Goal: Transaction & Acquisition: Purchase product/service

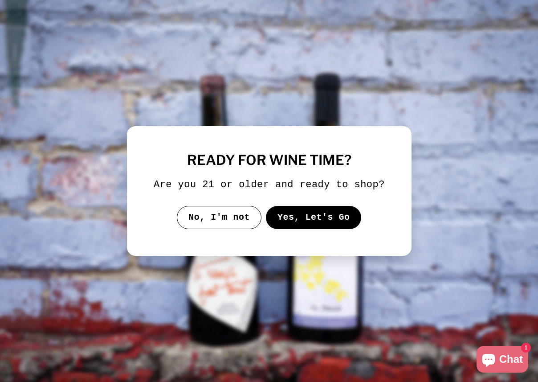
click at [315, 224] on button "Yes, Let's Go" at bounding box center [314, 217] width 96 height 23
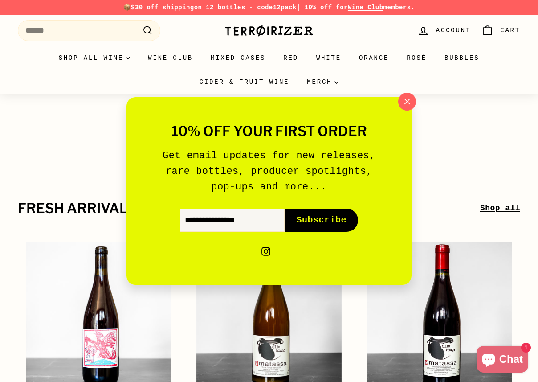
drag, startPoint x: 399, startPoint y: 104, endPoint x: 355, endPoint y: 113, distance: 45.0
click at [399, 104] on button ""Close (esc)"" at bounding box center [407, 102] width 18 height 18
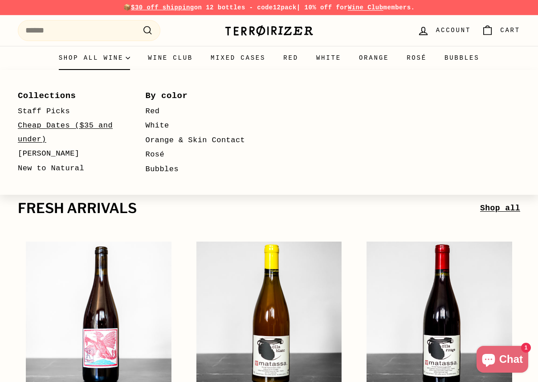
click at [78, 127] on link "Cheap Dates ($35 and under)" at bounding box center [69, 133] width 102 height 28
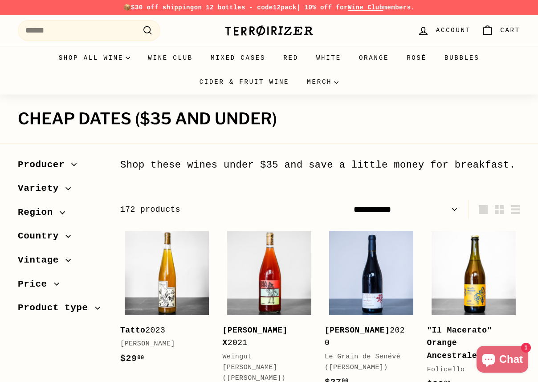
click at [407, 205] on select "**********" at bounding box center [406, 210] width 112 height 20
select select "**********"
click at [350, 200] on select "**********" at bounding box center [406, 210] width 112 height 20
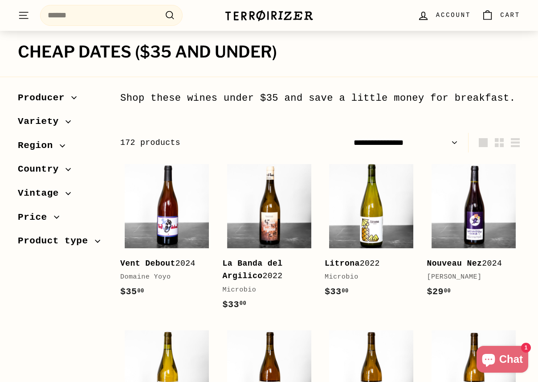
scroll to position [104, 0]
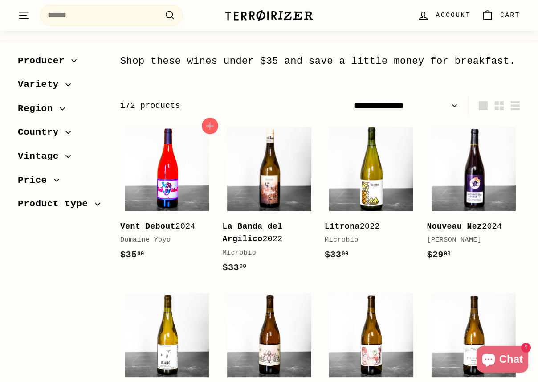
click at [178, 172] on img at bounding box center [167, 169] width 84 height 84
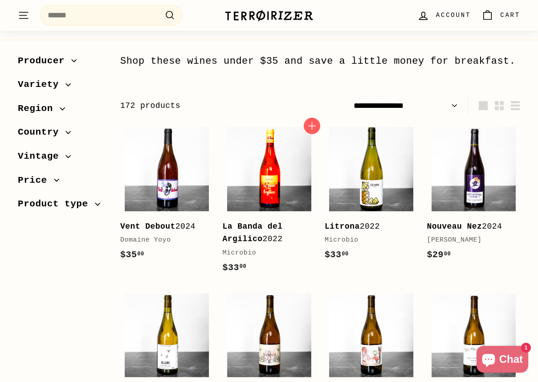
click at [293, 174] on img at bounding box center [269, 169] width 84 height 84
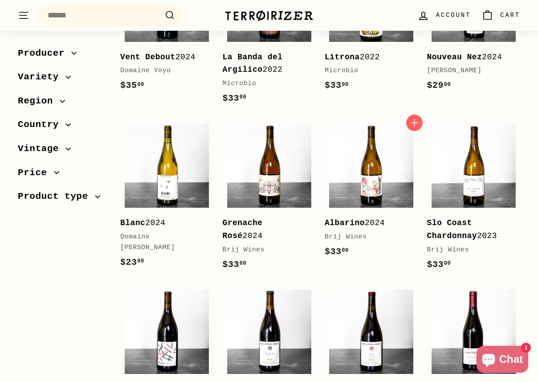
scroll to position [279, 0]
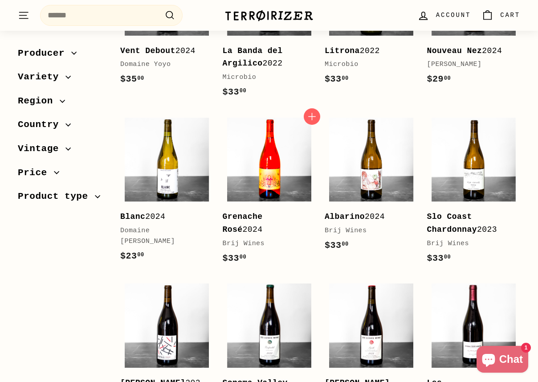
click at [276, 176] on img at bounding box center [269, 160] width 84 height 84
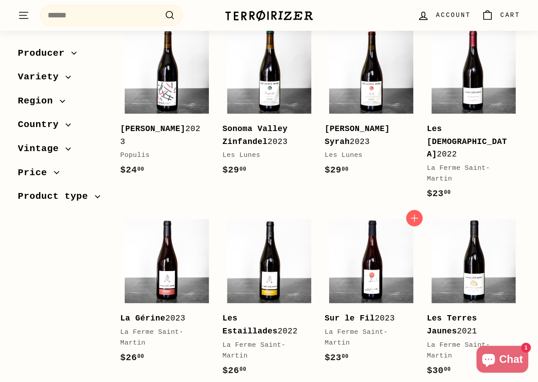
scroll to position [534, 0]
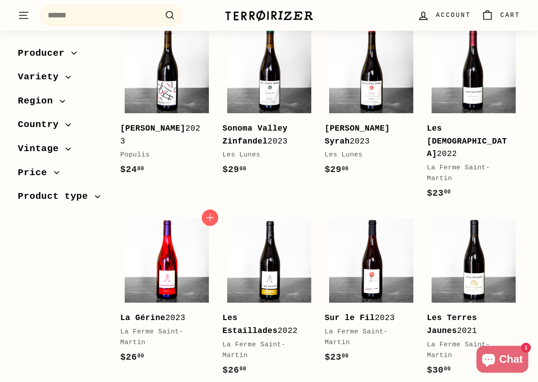
click at [151, 271] on img at bounding box center [167, 261] width 84 height 84
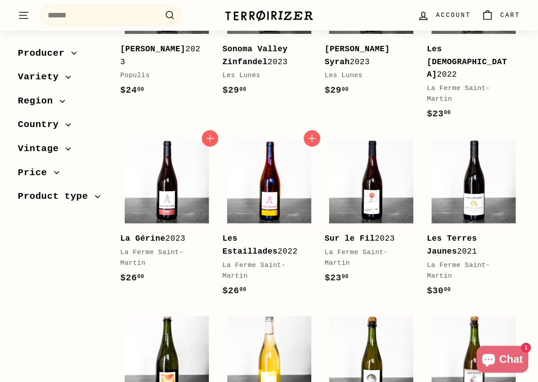
scroll to position [626, 0]
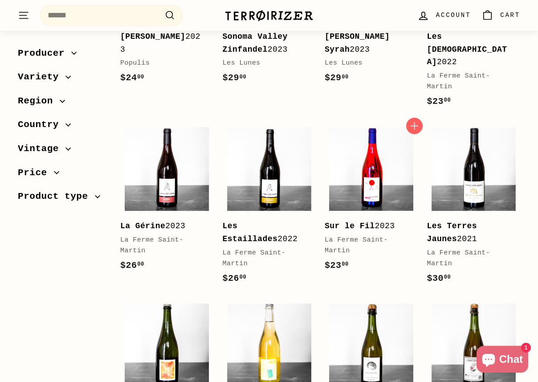
click at [369, 188] on img at bounding box center [371, 169] width 84 height 84
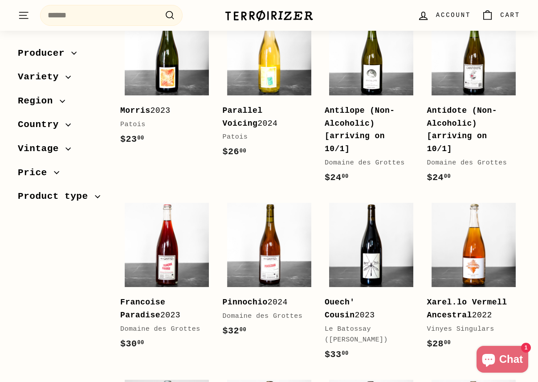
scroll to position [934, 0]
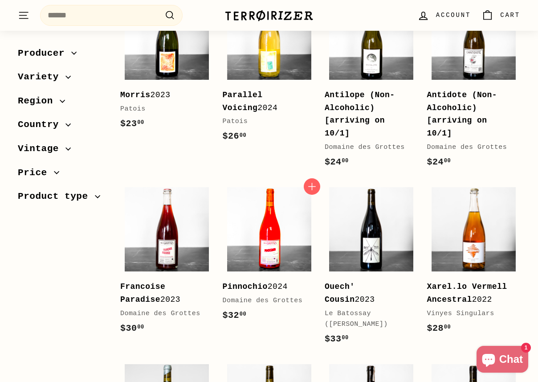
click at [255, 232] on img at bounding box center [269, 229] width 84 height 84
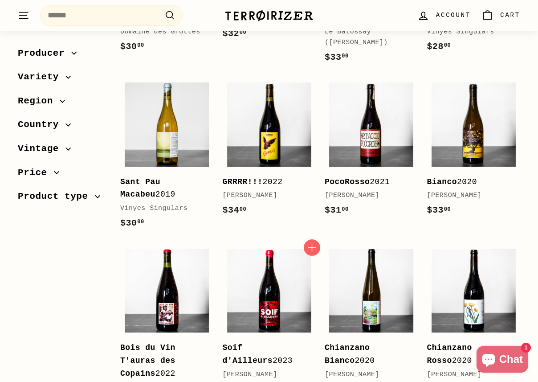
scroll to position [1327, 0]
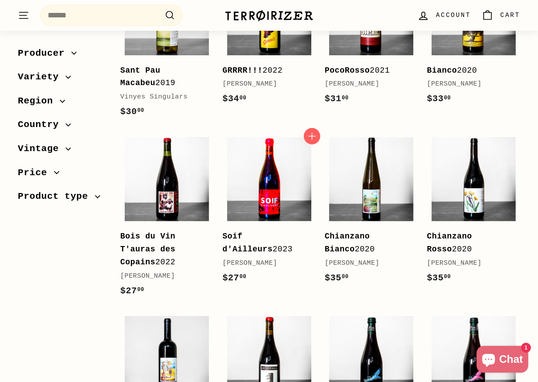
click at [262, 188] on img at bounding box center [269, 179] width 84 height 84
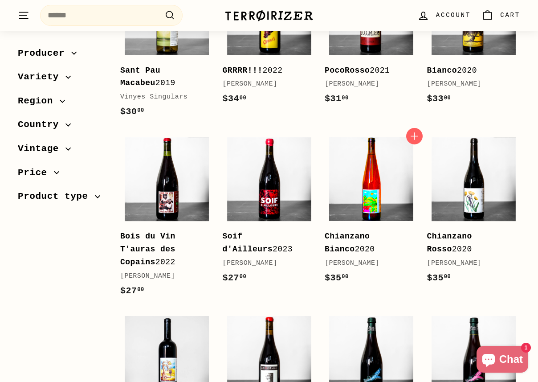
click at [376, 182] on img at bounding box center [371, 179] width 84 height 84
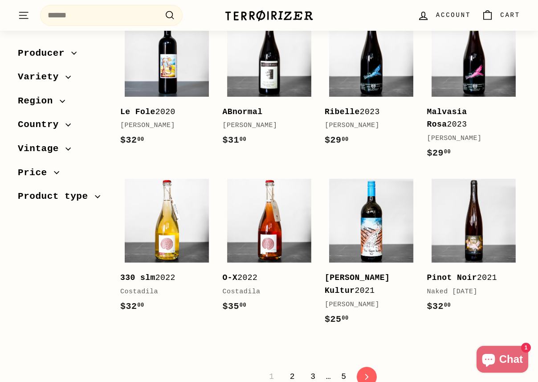
scroll to position [1633, 0]
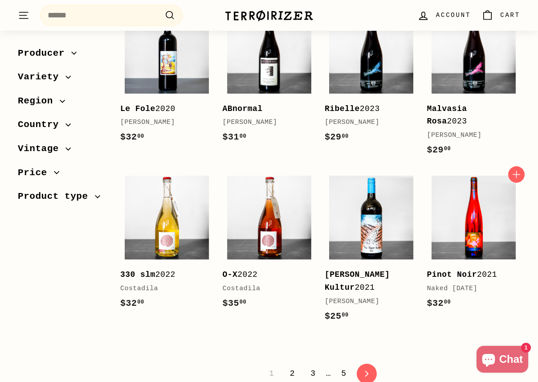
click at [477, 215] on img at bounding box center [474, 218] width 84 height 84
click at [290, 366] on link "2" at bounding box center [293, 373] width 16 height 15
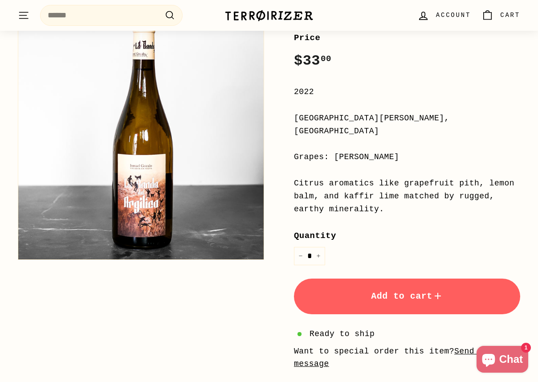
scroll to position [156, 0]
click at [408, 291] on span "Add to cart" at bounding box center [407, 296] width 72 height 10
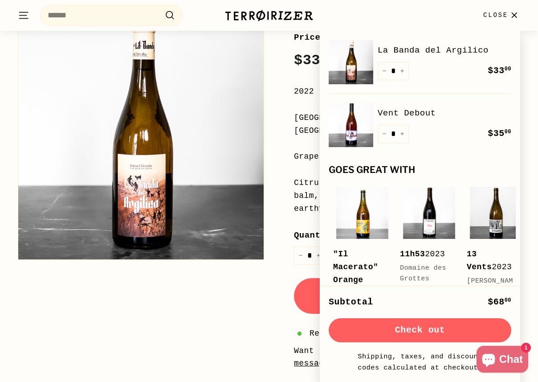
click at [301, 182] on div "Citrus aromatics like grapefruit pith, lemon balm, and kaffir lime matched by r…" at bounding box center [407, 195] width 226 height 38
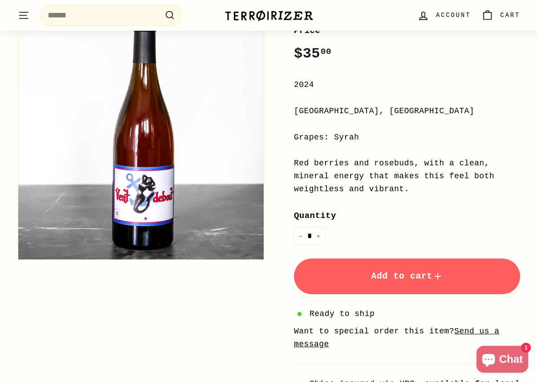
scroll to position [164, 0]
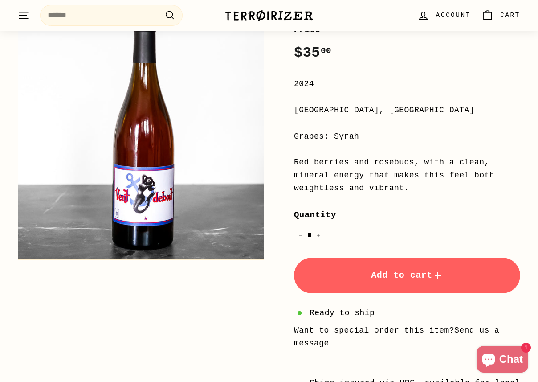
click at [416, 279] on span "Add to cart" at bounding box center [407, 275] width 72 height 10
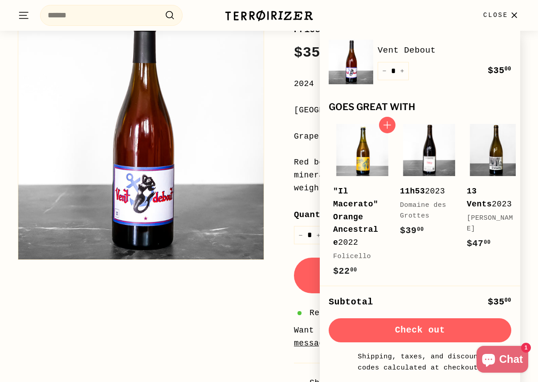
scroll to position [163, 0]
click at [380, 155] on img at bounding box center [362, 150] width 52 height 52
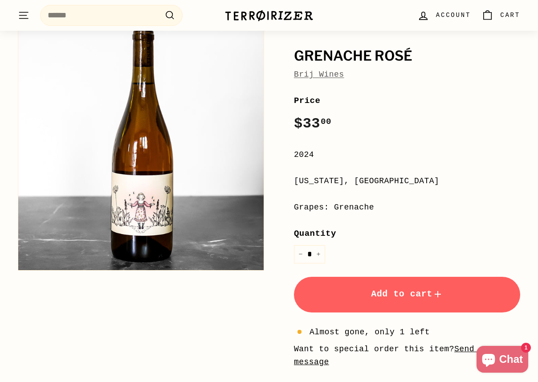
click at [386, 308] on button "Add to cart" at bounding box center [407, 295] width 226 height 36
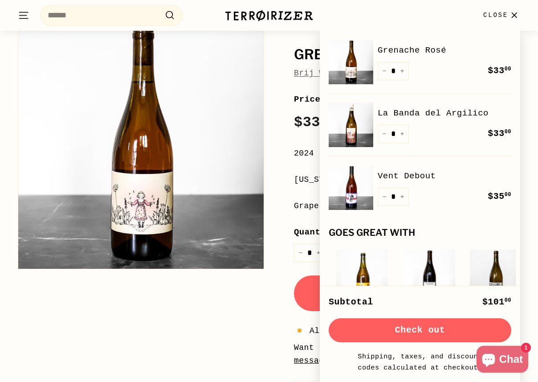
click at [283, 193] on div "Grenache Rosé Brij Wines Price Regular price $33 00 $33.00 / 2024 California, U…" at bounding box center [397, 225] width 246 height 414
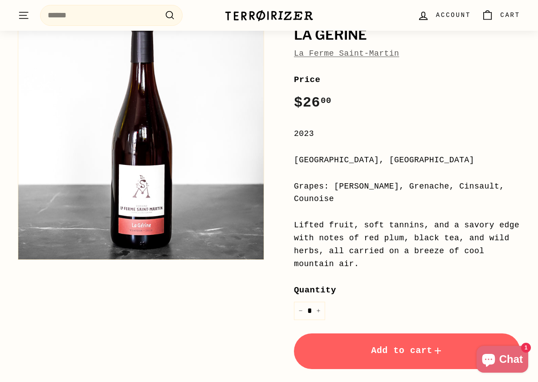
scroll to position [114, 0]
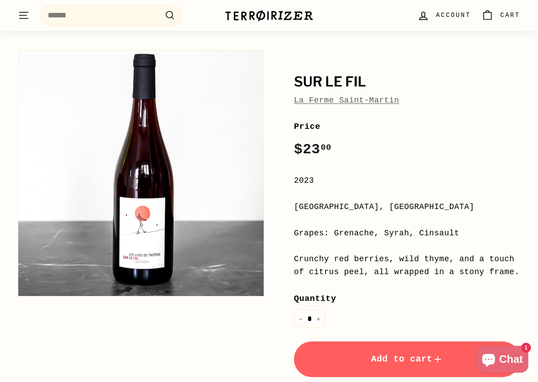
scroll to position [67, 0]
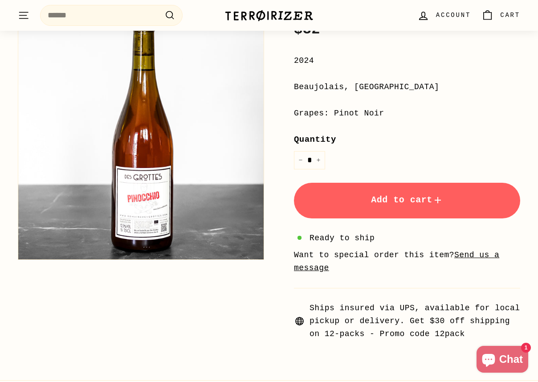
scroll to position [139, 0]
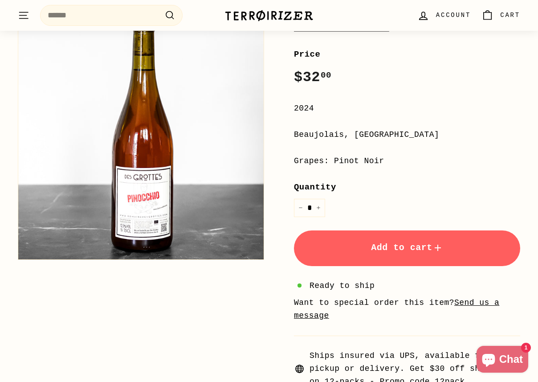
click at [385, 254] on button "Add to cart" at bounding box center [407, 248] width 226 height 36
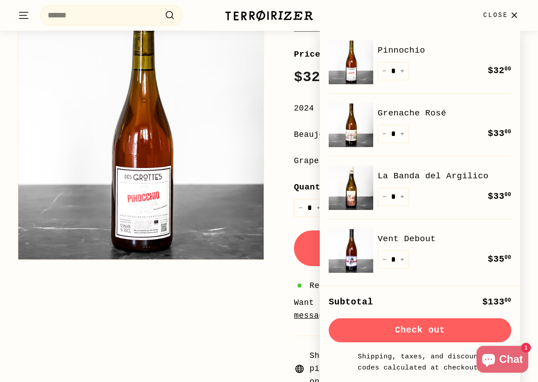
click at [300, 155] on div "Grapes: Pinot Noir" at bounding box center [407, 161] width 226 height 13
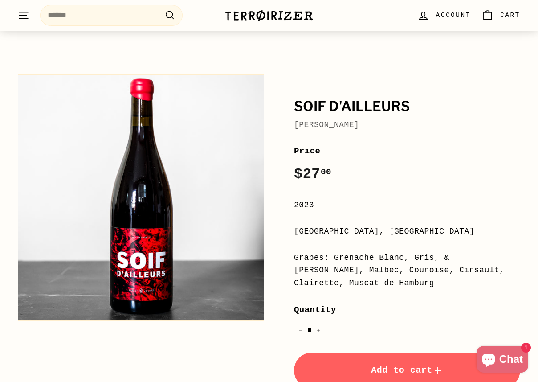
scroll to position [47, 0]
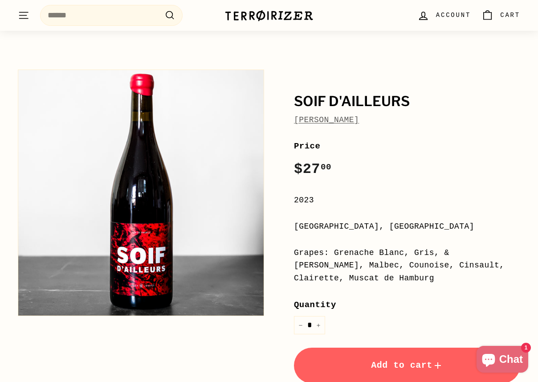
click at [343, 216] on div "**********" at bounding box center [407, 322] width 226 height 366
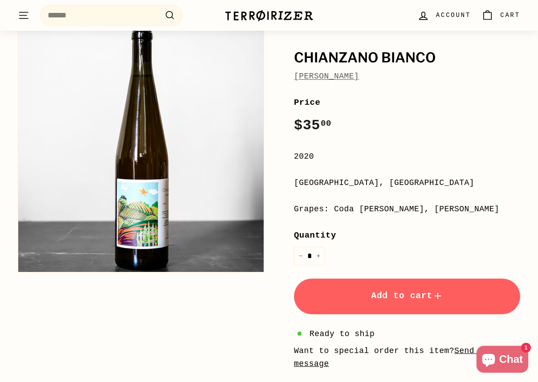
scroll to position [95, 0]
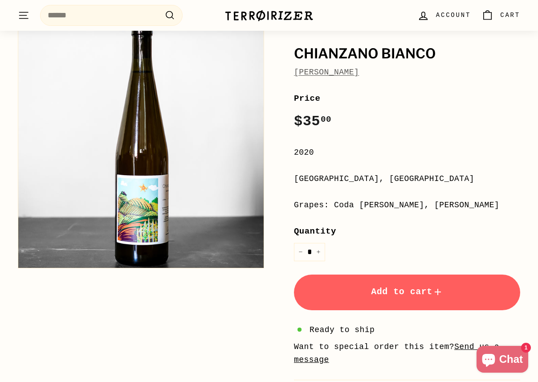
click at [385, 285] on button "Add to cart" at bounding box center [407, 293] width 226 height 36
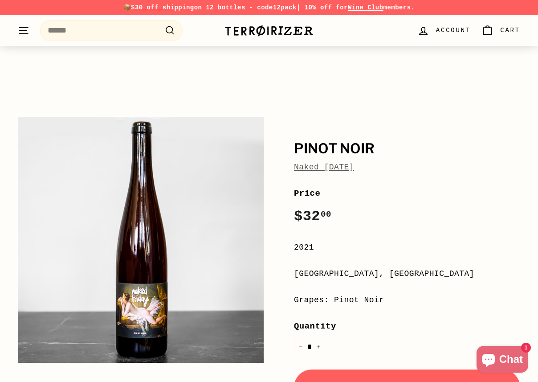
scroll to position [90, 0]
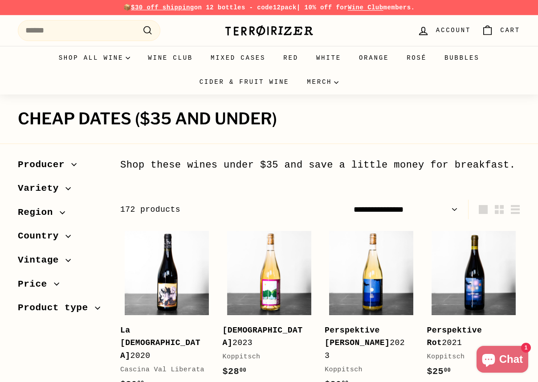
click at [67, 166] on span "Producer" at bounding box center [44, 164] width 53 height 15
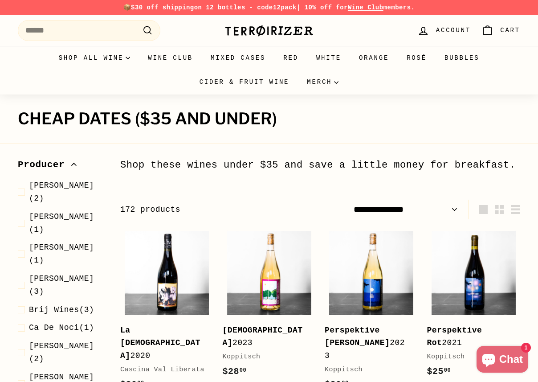
click at [67, 166] on span "Producer" at bounding box center [44, 164] width 53 height 15
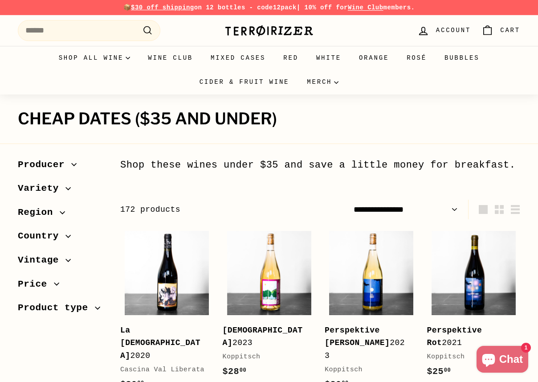
click at [63, 191] on span "Variety" at bounding box center [42, 188] width 48 height 15
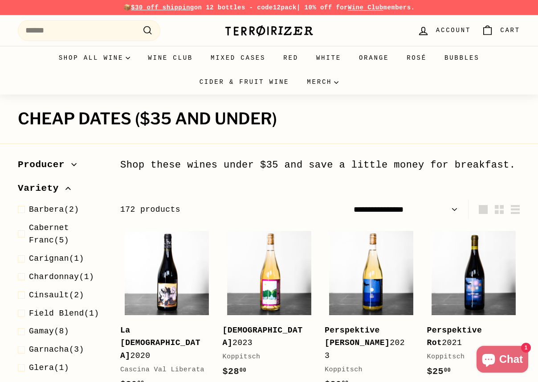
click at [63, 191] on span "Variety" at bounding box center [42, 188] width 48 height 15
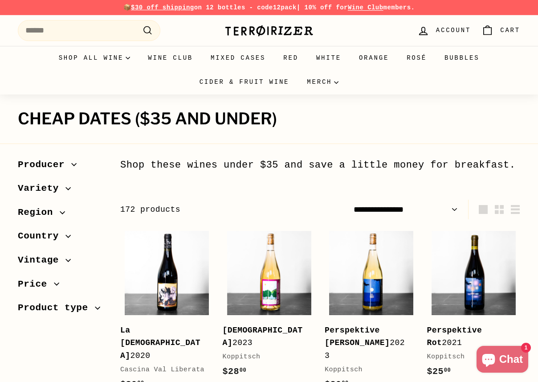
click at [63, 191] on span "Variety" at bounding box center [42, 188] width 48 height 15
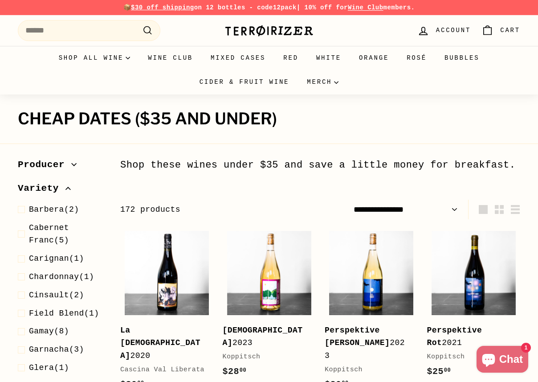
click at [63, 191] on span "Variety" at bounding box center [42, 188] width 48 height 15
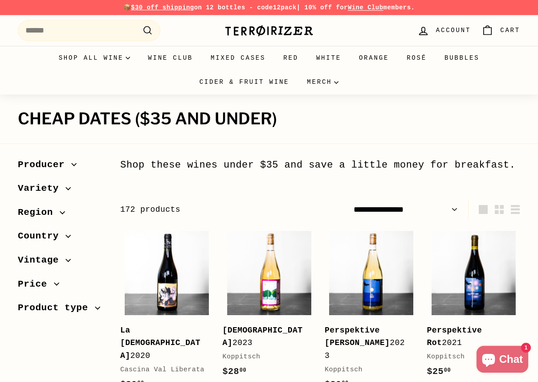
click at [88, 309] on span "Product type" at bounding box center [56, 307] width 77 height 15
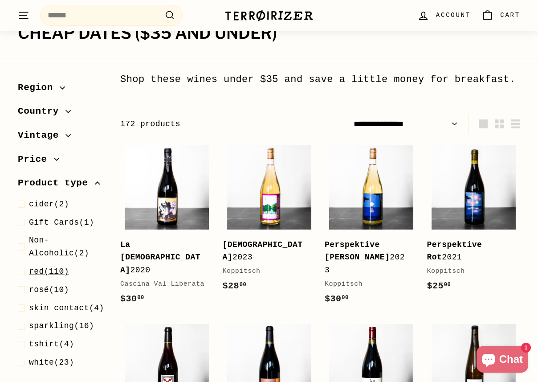
scroll to position [91, 0]
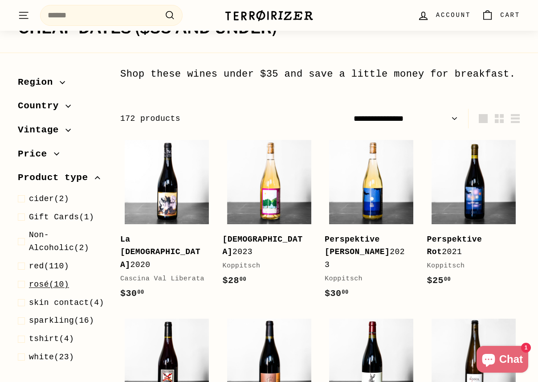
click at [25, 287] on span at bounding box center [23, 284] width 11 height 13
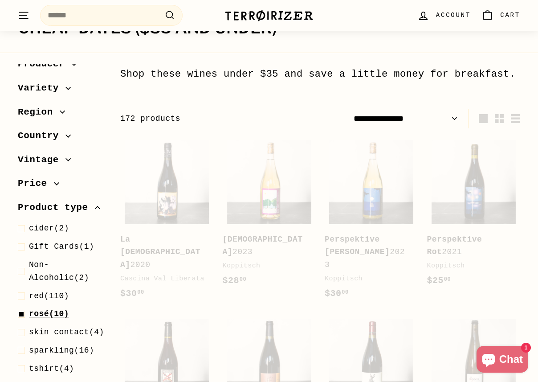
scroll to position [120, 0]
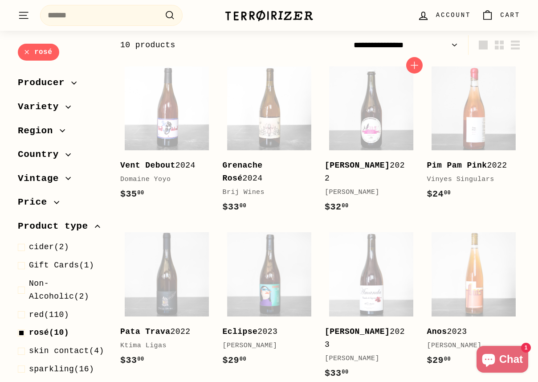
click at [377, 168] on b "Olhe Secondome Rosato" at bounding box center [357, 165] width 65 height 9
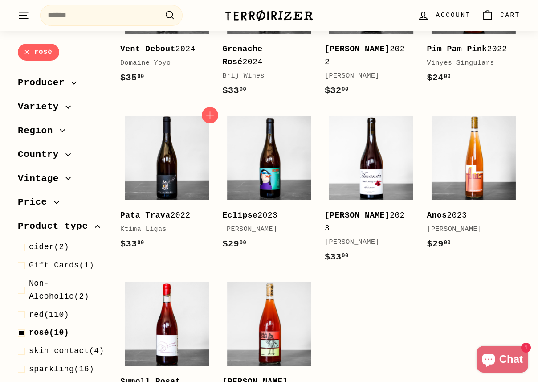
scroll to position [285, 0]
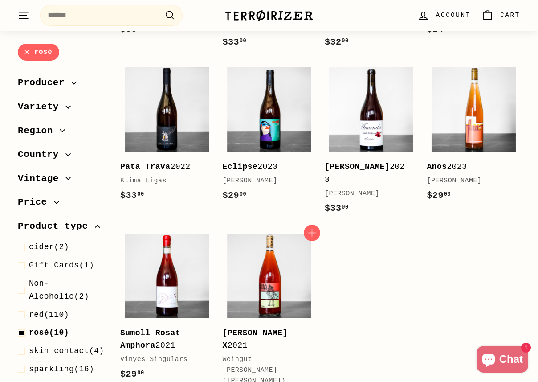
click at [250, 328] on b "[PERSON_NAME] X" at bounding box center [255, 339] width 65 height 22
click at [450, 168] on div "Anos 2023" at bounding box center [469, 166] width 85 height 13
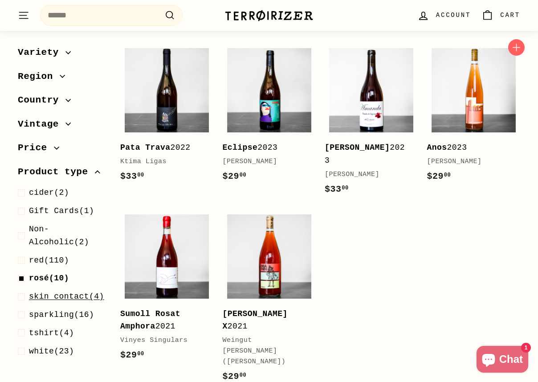
scroll to position [55, 0]
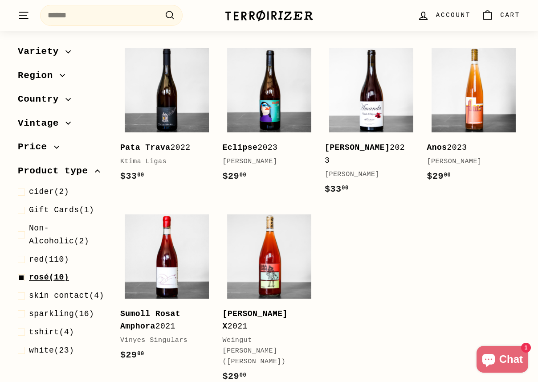
click at [24, 280] on span at bounding box center [23, 277] width 11 height 13
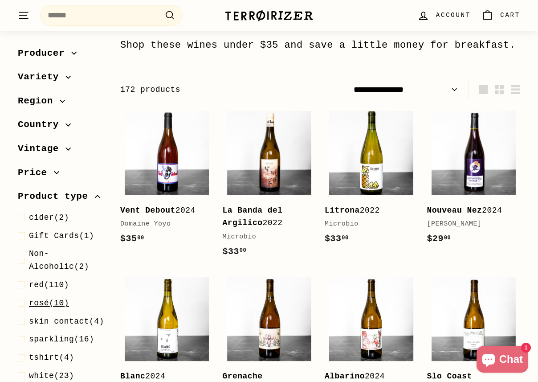
scroll to position [39, 0]
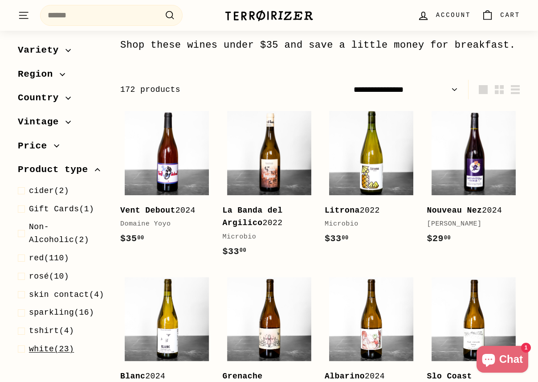
click at [23, 351] on span at bounding box center [23, 349] width 11 height 13
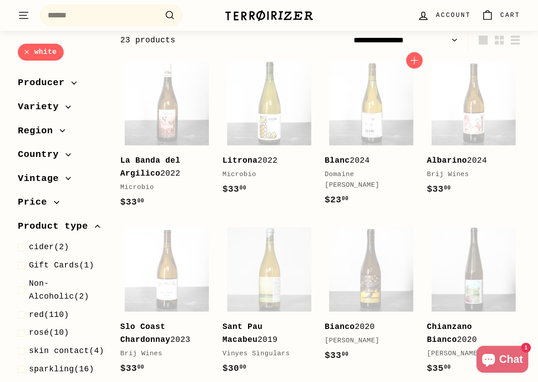
scroll to position [222, 0]
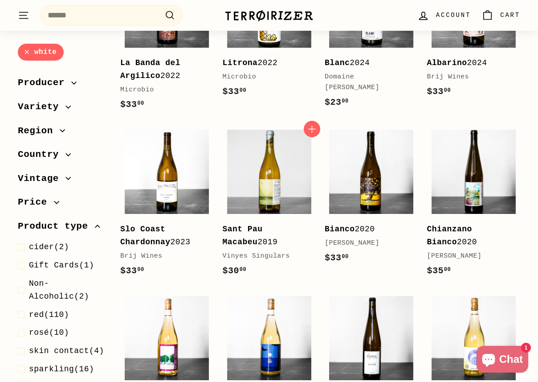
drag, startPoint x: 262, startPoint y: 225, endPoint x: 268, endPoint y: 226, distance: 5.9
click at [262, 225] on b "Sant Pau Macabeu" at bounding box center [243, 236] width 40 height 22
click at [356, 229] on div "Bianco 2020" at bounding box center [367, 229] width 85 height 13
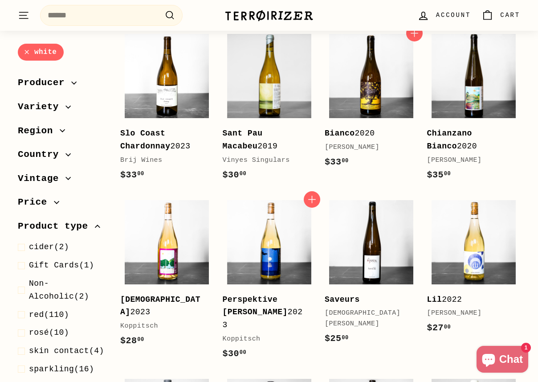
scroll to position [322, 0]
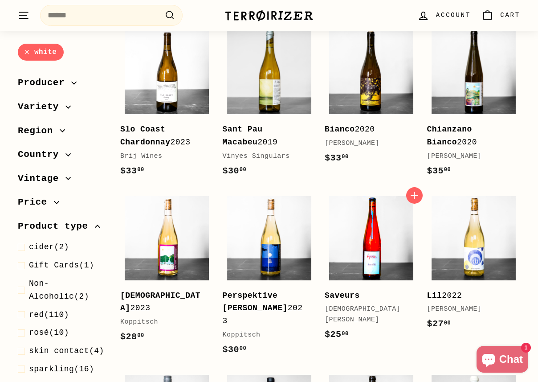
click at [363, 244] on img at bounding box center [371, 238] width 84 height 84
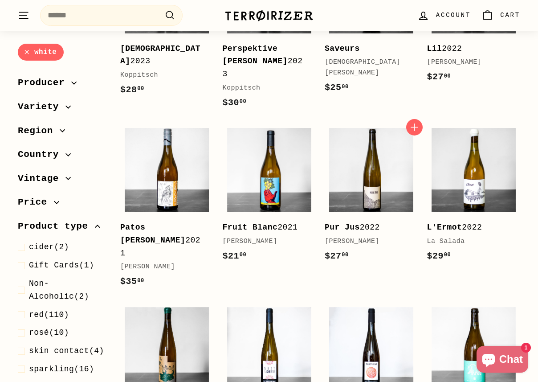
scroll to position [570, 0]
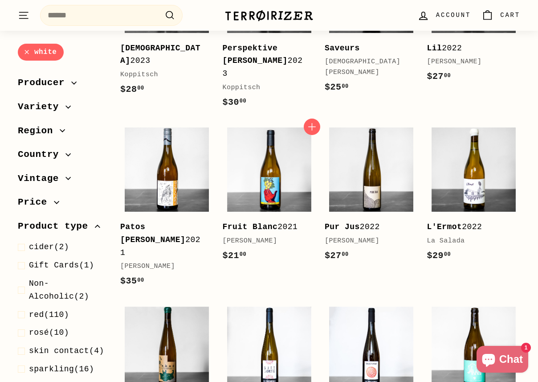
click at [285, 221] on div "Fruit Blanc 2021" at bounding box center [265, 227] width 85 height 13
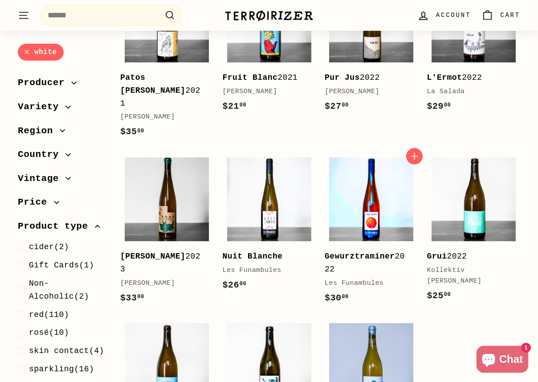
scroll to position [799, 0]
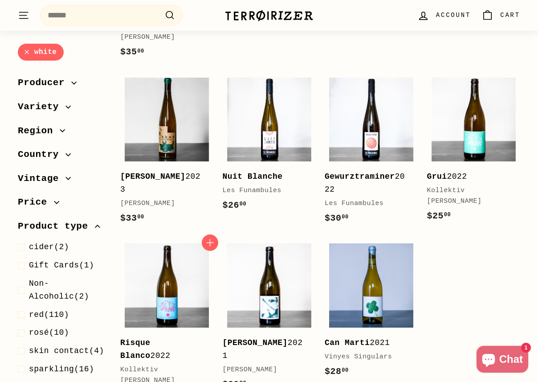
click at [133, 338] on b "Risque Blanco" at bounding box center [135, 349] width 30 height 22
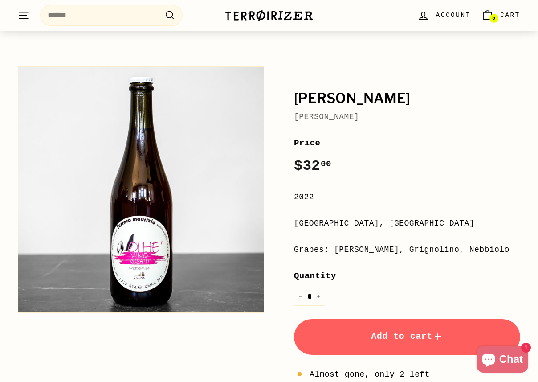
scroll to position [54, 0]
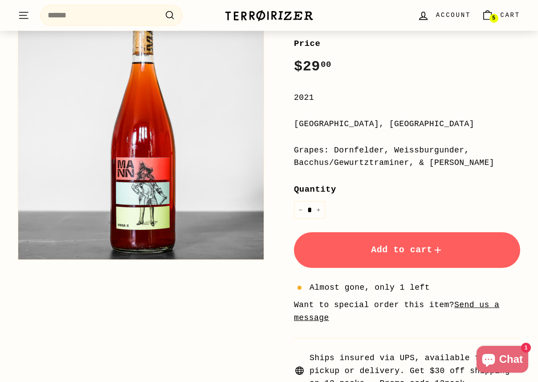
scroll to position [171, 0]
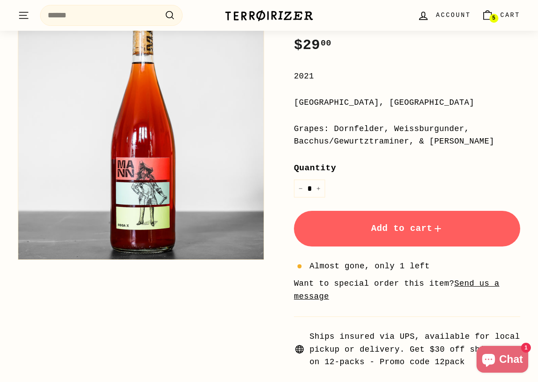
click at [406, 237] on button "Add to cart" at bounding box center [407, 229] width 226 height 36
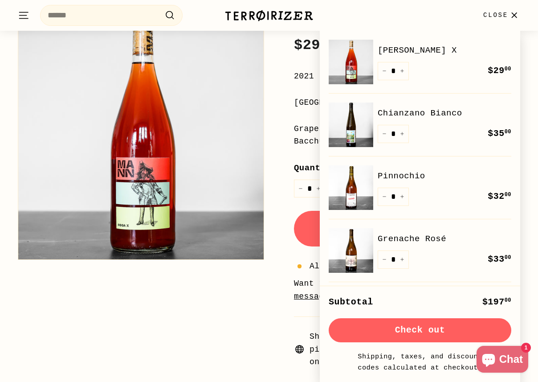
click at [281, 141] on div "Rosa X Weingut Mann (Andi Mann) Price Regular price $29 00 $29.00 / 2021 Rheinh…" at bounding box center [397, 154] width 246 height 427
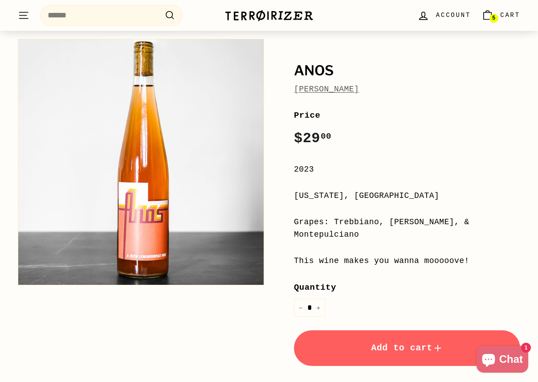
scroll to position [93, 0]
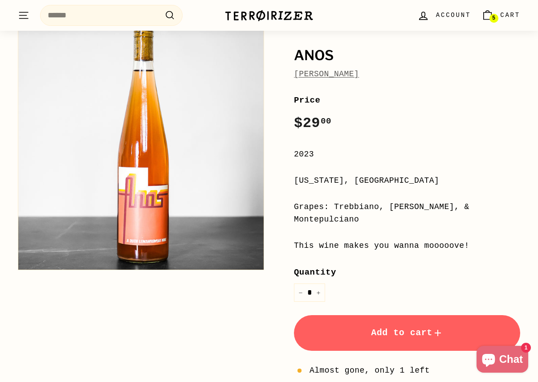
click at [383, 315] on button "Add to cart" at bounding box center [407, 333] width 226 height 36
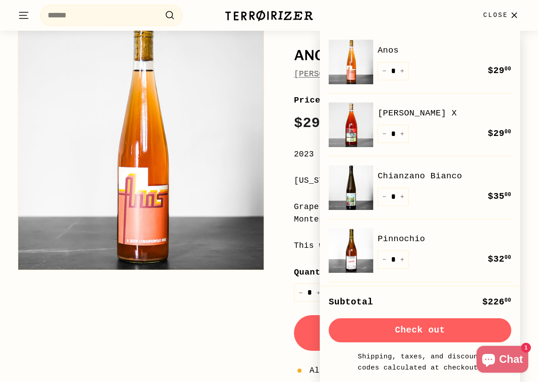
click at [303, 207] on div "Grapes: Trebbiano, Friulano, & Montepulciano" at bounding box center [407, 214] width 226 height 26
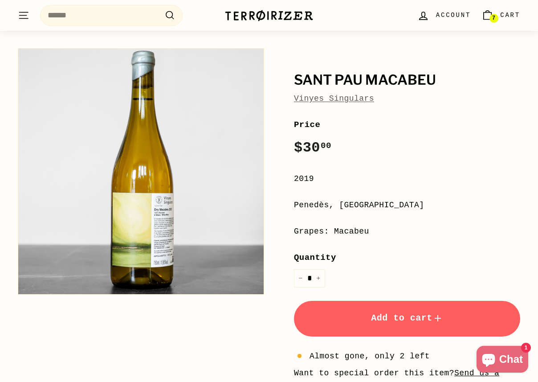
scroll to position [184, 0]
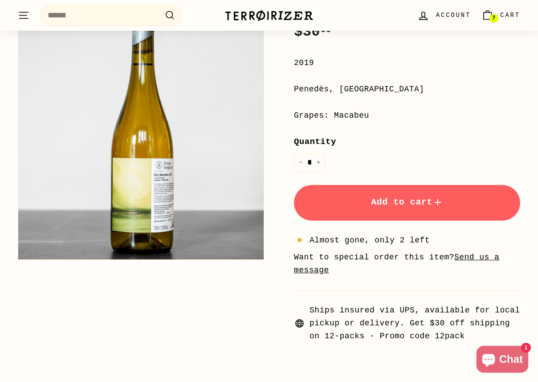
click at [407, 207] on span "Add to cart" at bounding box center [407, 202] width 72 height 10
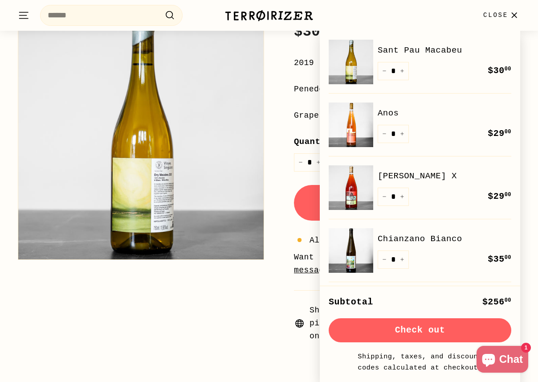
click at [298, 126] on div "**********" at bounding box center [407, 172] width 226 height 340
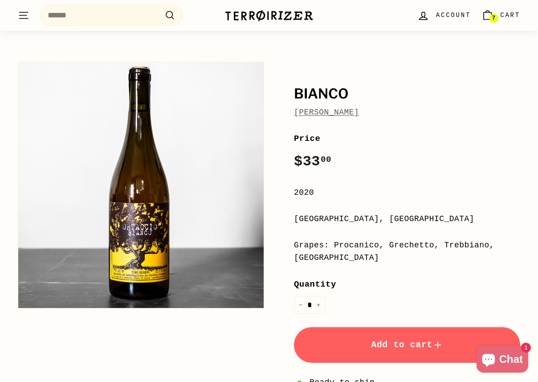
scroll to position [122, 0]
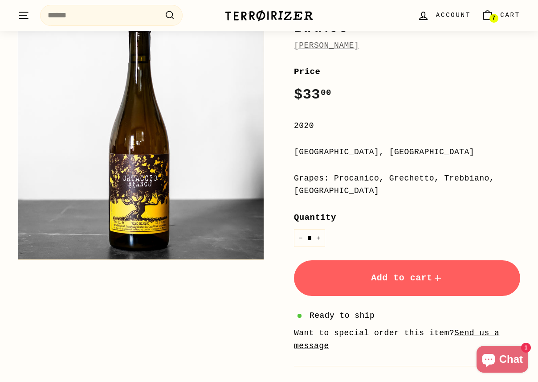
click at [391, 272] on button "Add to cart" at bounding box center [407, 278] width 226 height 36
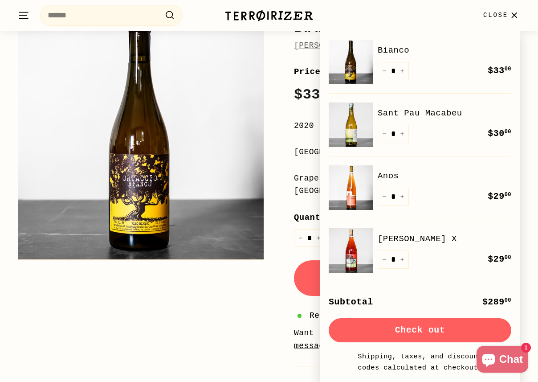
click at [299, 156] on div "Lazio, Italy" at bounding box center [407, 152] width 226 height 13
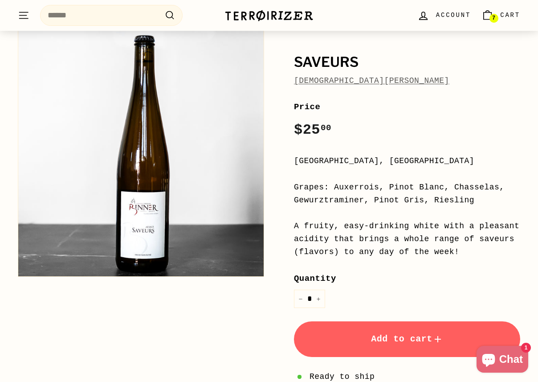
scroll to position [164, 0]
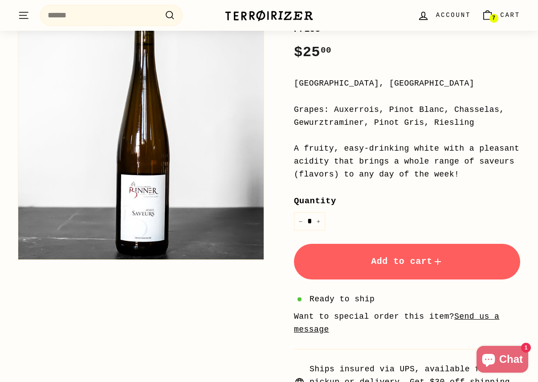
click at [386, 257] on span "Add to cart" at bounding box center [407, 261] width 72 height 10
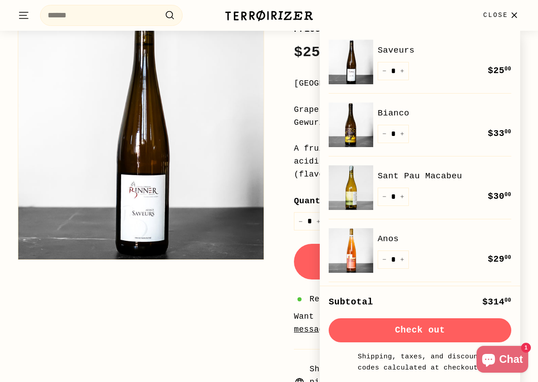
click at [271, 161] on div "Saveurs [DEMOGRAPHIC_DATA][PERSON_NAME] Price Regular price $25 00 $25.00 / [GE…" at bounding box center [392, 181] width 256 height 467
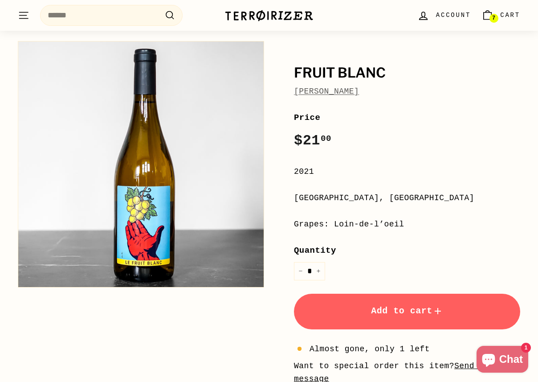
click at [393, 304] on button "Add to cart" at bounding box center [407, 312] width 226 height 36
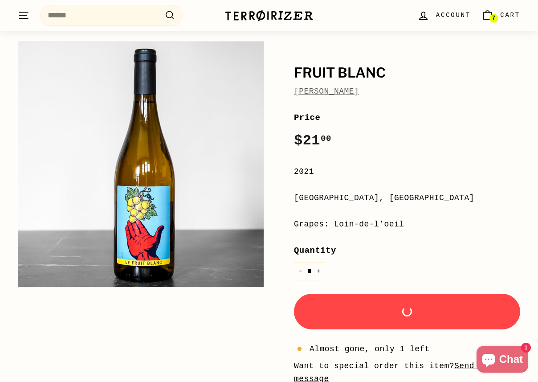
scroll to position [74, 0]
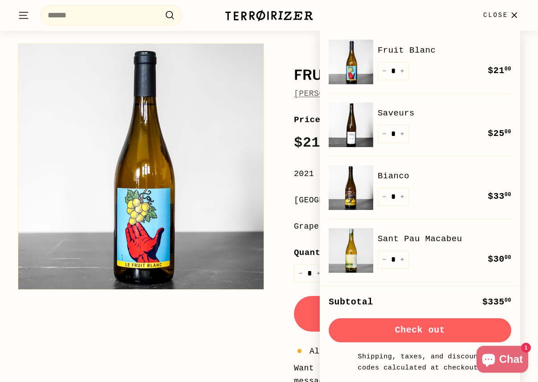
click at [297, 202] on div "Occitanie, France" at bounding box center [407, 200] width 226 height 13
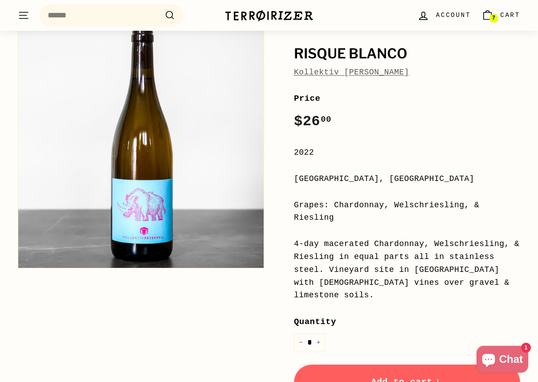
scroll to position [130, 0]
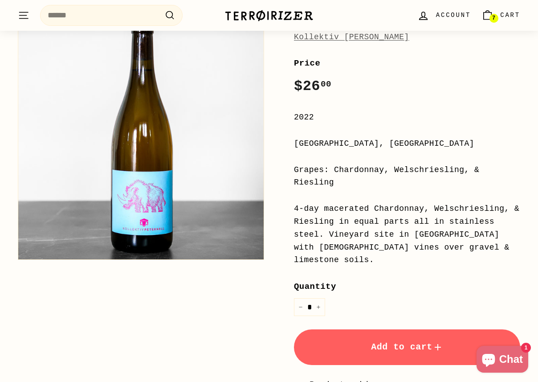
click at [393, 329] on button "Add to cart" at bounding box center [407, 347] width 226 height 36
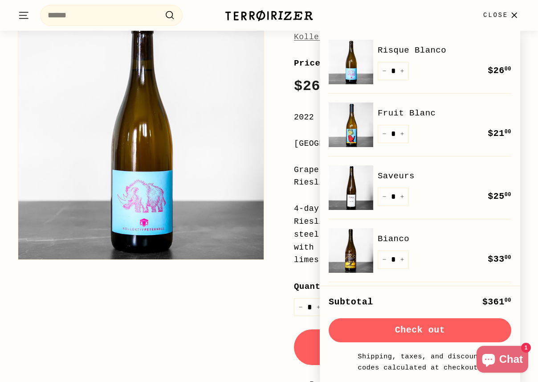
click at [318, 221] on div "4-day macerated Chardonnay, Welschriesling, & Riesling in equal parts all in st…" at bounding box center [407, 234] width 226 height 64
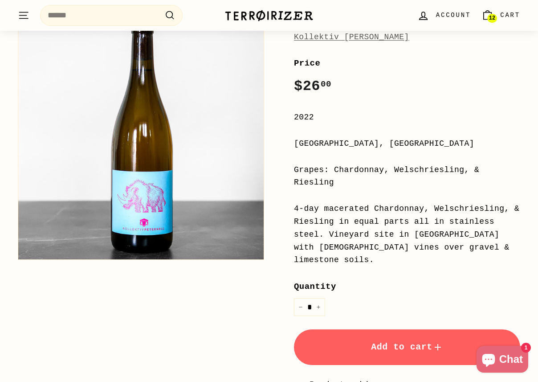
click at [23, 19] on icon ". . ." at bounding box center [24, 15] width 12 height 12
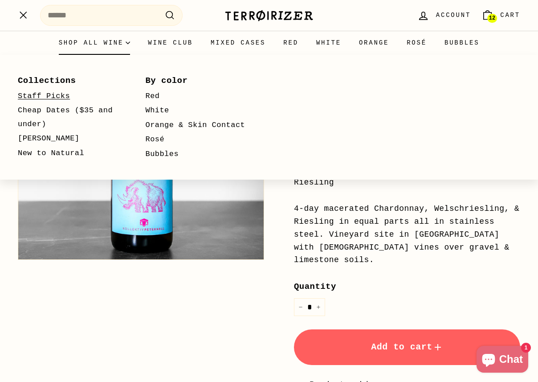
click at [66, 92] on link "Staff Picks" at bounding box center [69, 96] width 102 height 15
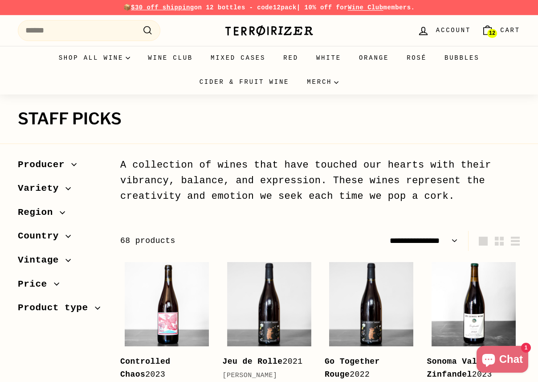
select select "**********"
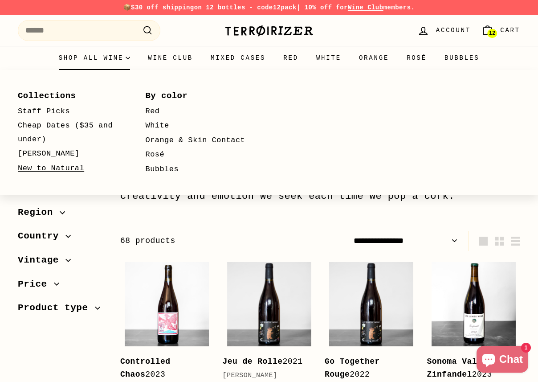
click at [67, 164] on link "New to Natural" at bounding box center [69, 168] width 102 height 15
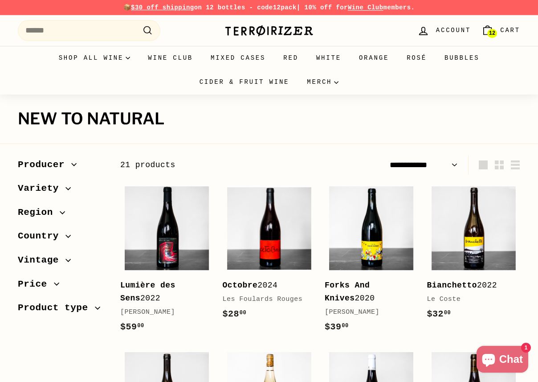
select select "**********"
click at [266, 29] on img at bounding box center [269, 31] width 89 height 12
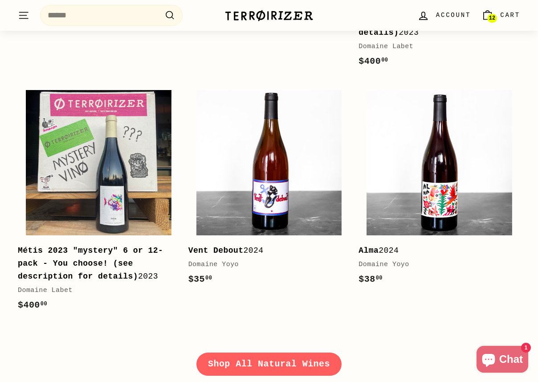
scroll to position [1081, 0]
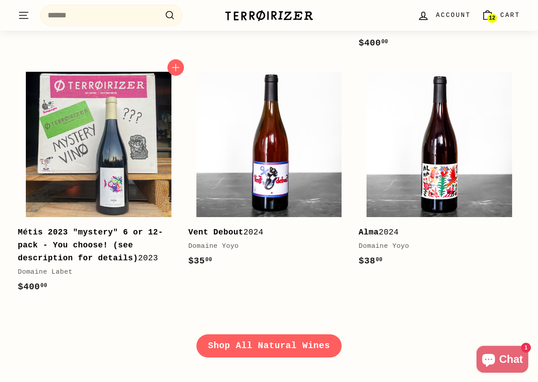
click at [68, 256] on b "Métis 2023 "mystery" 6 or 12-pack - You choose! (see description for details)" at bounding box center [90, 245] width 145 height 35
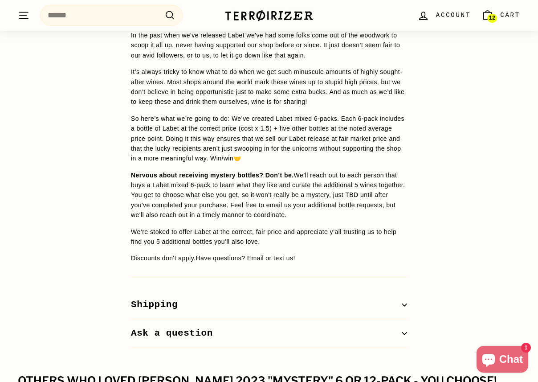
scroll to position [839, 0]
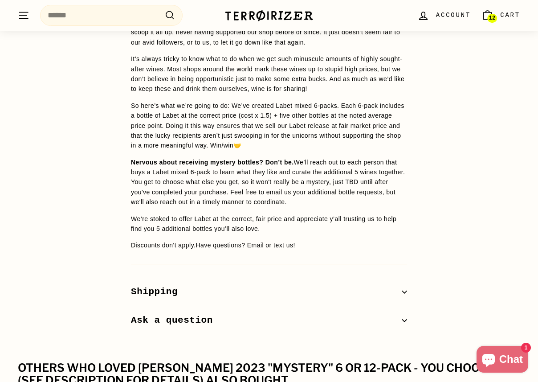
click at [405, 289] on icon "button" at bounding box center [404, 291] width 5 height 5
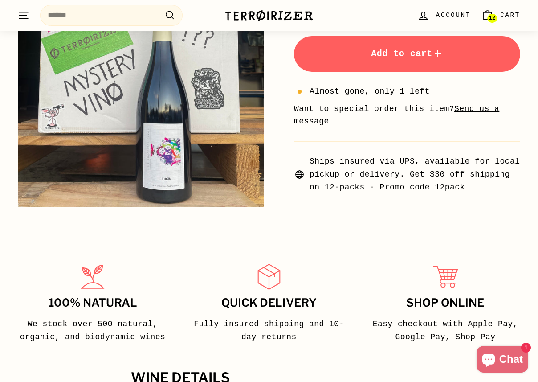
scroll to position [0, 0]
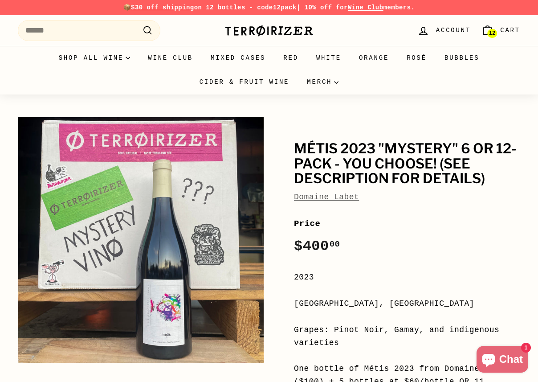
click at [496, 29] on link "12 Cart" at bounding box center [500, 30] width 49 height 26
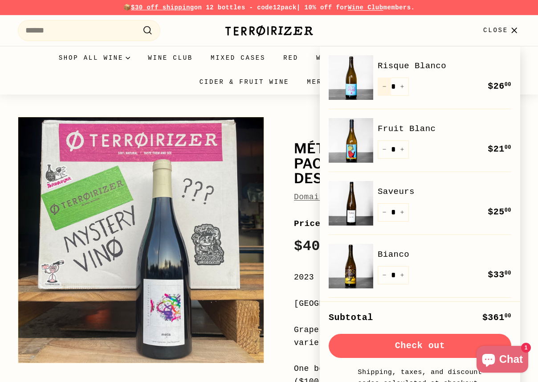
click at [388, 85] on button "−" at bounding box center [384, 87] width 13 height 18
type input "*"
click at [386, 85] on div "Quantity * − + Remove" at bounding box center [393, 87] width 31 height 18
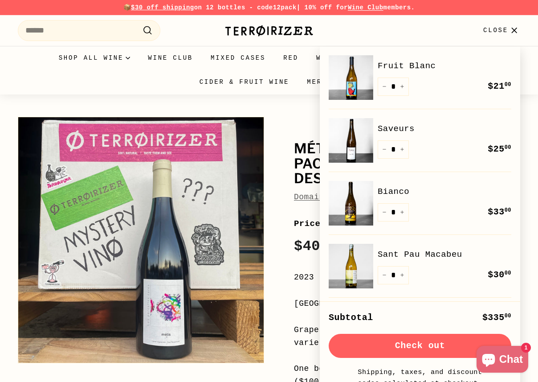
drag, startPoint x: 383, startPoint y: 153, endPoint x: 384, endPoint y: 149, distance: 4.5
click at [383, 153] on button "−" at bounding box center [384, 149] width 13 height 18
type input "*"
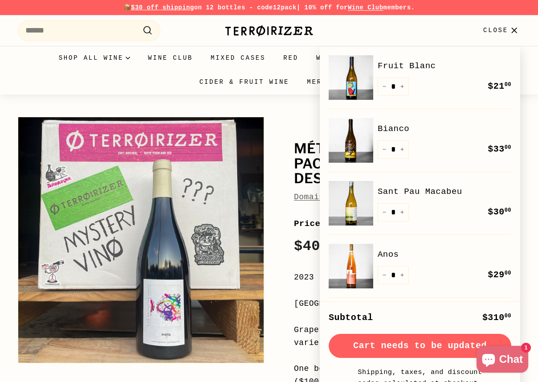
drag, startPoint x: 381, startPoint y: 85, endPoint x: 384, endPoint y: 132, distance: 47.3
click at [385, 146] on button "−" at bounding box center [384, 149] width 13 height 18
type input "*"
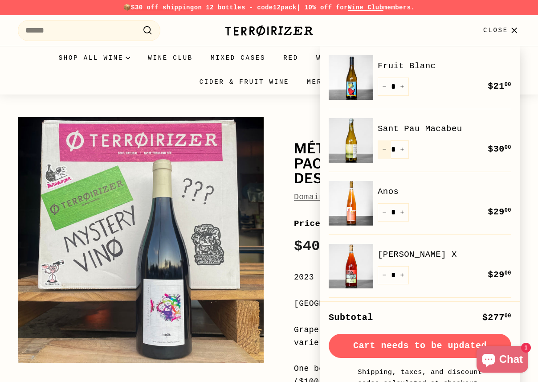
click at [385, 150] on icon "Reduce item quantity by one" at bounding box center [384, 149] width 4 height 4
type input "*"
click at [385, 90] on button "−" at bounding box center [384, 87] width 13 height 18
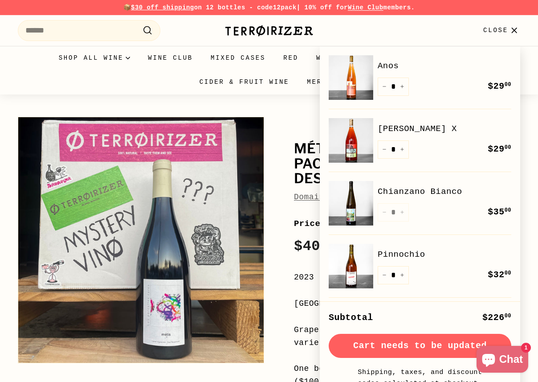
click at [381, 145] on button "−" at bounding box center [384, 149] width 13 height 18
type input "*"
click at [384, 85] on icon "Reduce item quantity by one" at bounding box center [384, 86] width 4 height 4
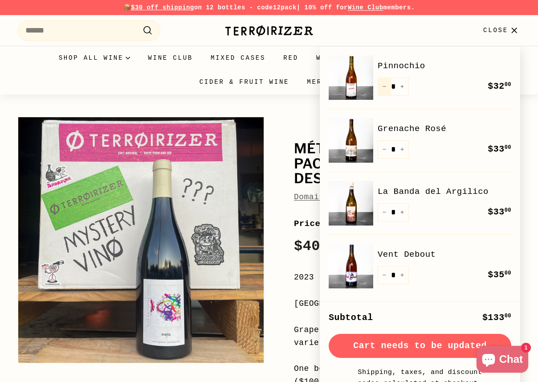
click at [385, 86] on icon "Reduce item quantity by one" at bounding box center [384, 86] width 4 height 4
type input "*"
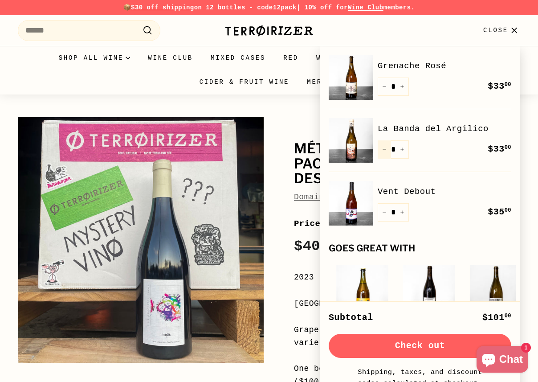
click at [385, 145] on button "−" at bounding box center [384, 149] width 13 height 18
type input "*"
click at [385, 87] on icon "Reduce item quantity by one" at bounding box center [384, 86] width 4 height 4
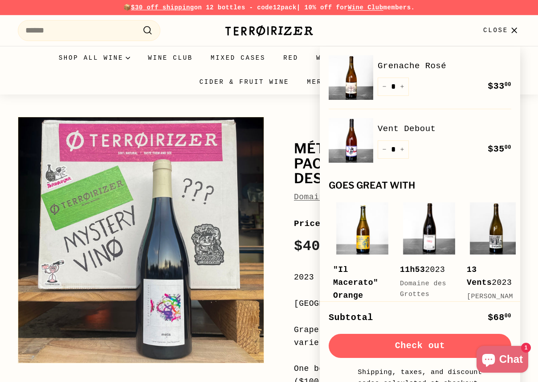
drag, startPoint x: 381, startPoint y: 152, endPoint x: 385, endPoint y: 110, distance: 42.9
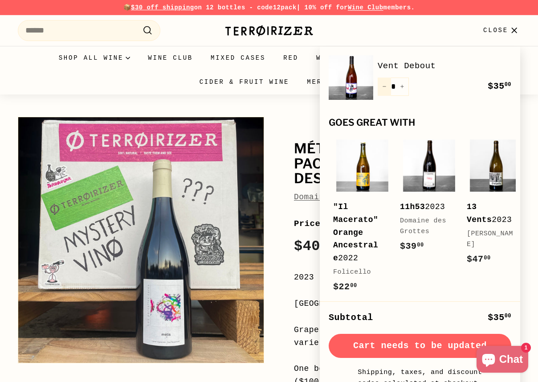
click at [385, 87] on icon "Reduce item quantity by one" at bounding box center [384, 86] width 4 height 4
type input "*"
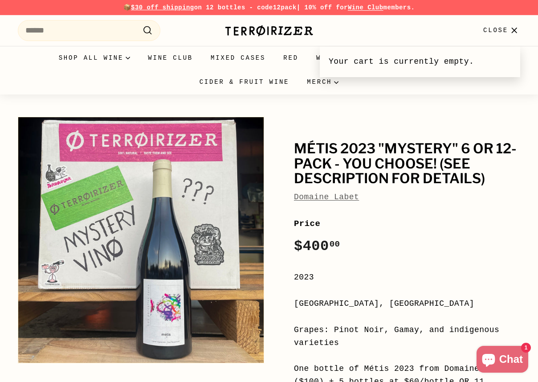
click at [488, 35] on span "Close" at bounding box center [496, 30] width 25 height 10
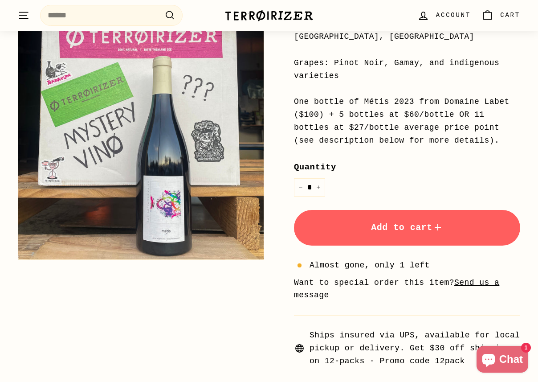
scroll to position [283, 0]
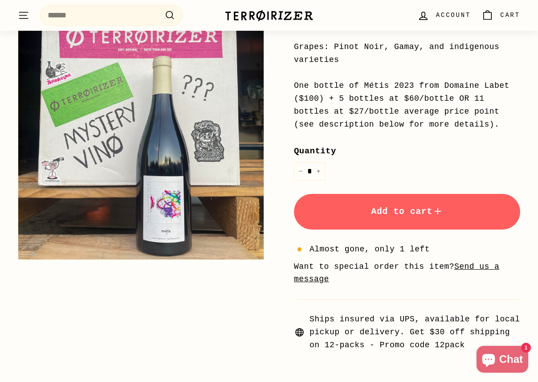
click at [419, 217] on button "Add to cart" at bounding box center [407, 212] width 226 height 36
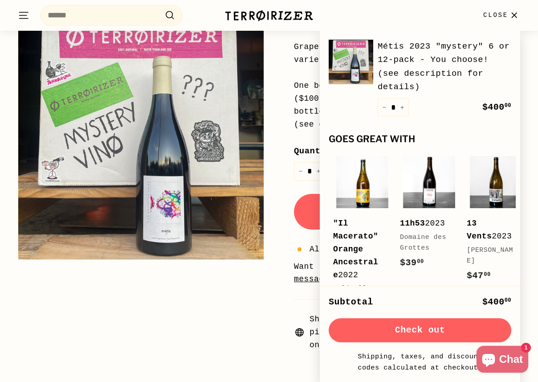
click at [425, 59] on link "Métis 2023 "mystery" 6 or 12-pack - You choose! (see description for details)" at bounding box center [445, 67] width 134 height 54
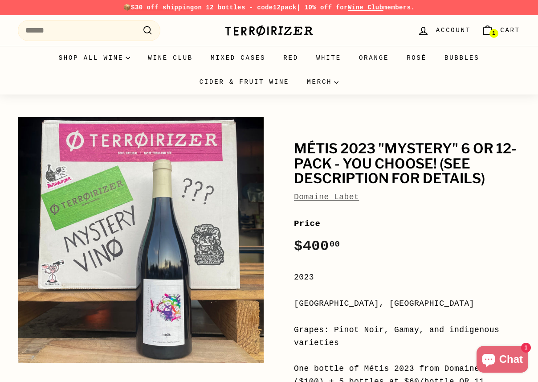
click at [499, 30] on link "1 Cart" at bounding box center [500, 30] width 49 height 26
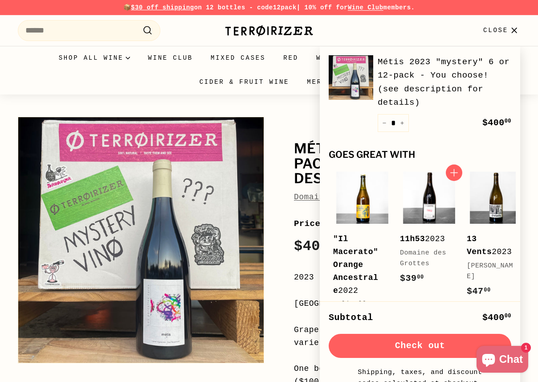
scroll to position [0, 3]
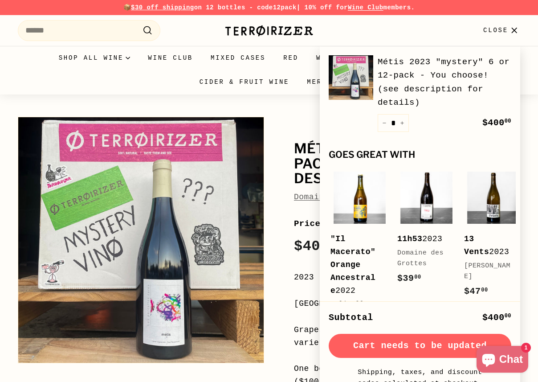
click at [381, 124] on button "−" at bounding box center [384, 123] width 13 height 18
type input "*"
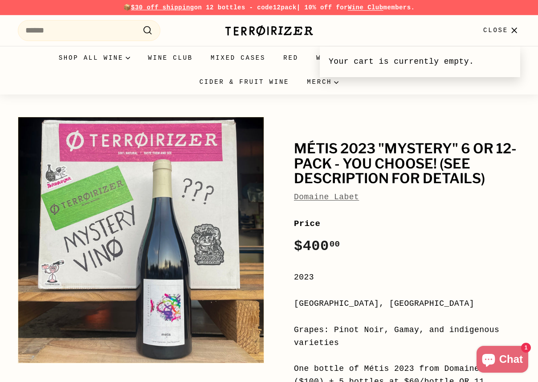
click at [512, 28] on icon "button" at bounding box center [514, 30] width 5 height 5
